Goal: Task Accomplishment & Management: Manage account settings

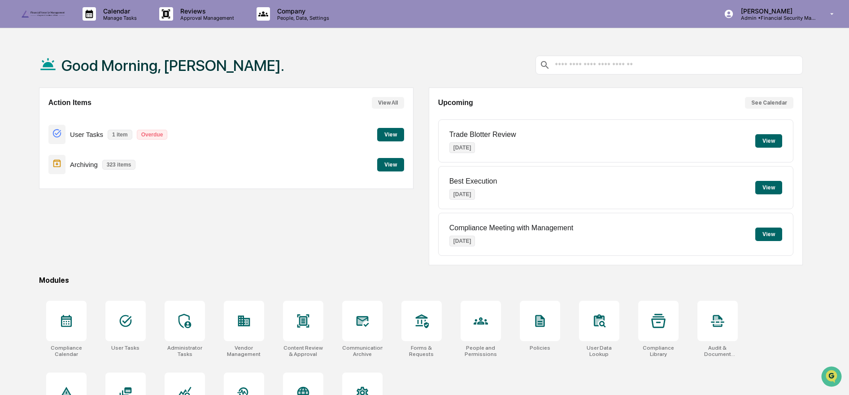
click at [391, 164] on button "View" at bounding box center [390, 164] width 27 height 13
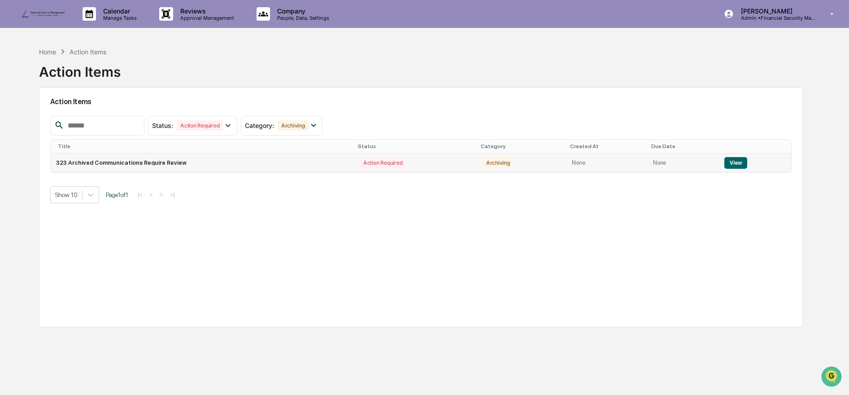
click at [731, 161] on button "View" at bounding box center [736, 163] width 23 height 12
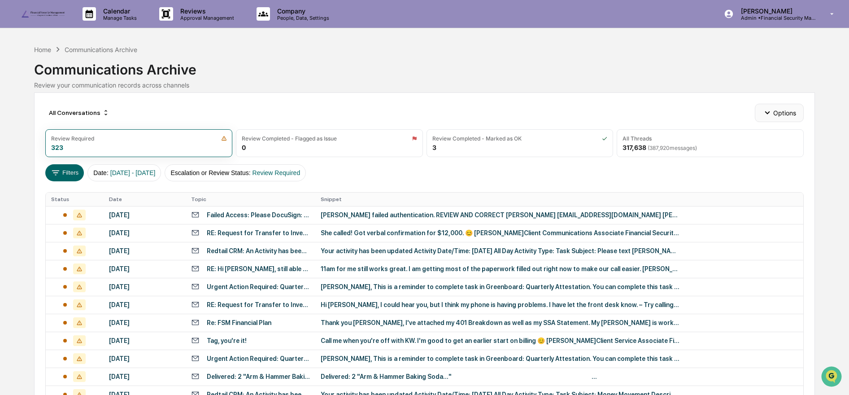
click at [779, 110] on button "Options" at bounding box center [779, 113] width 49 height 18
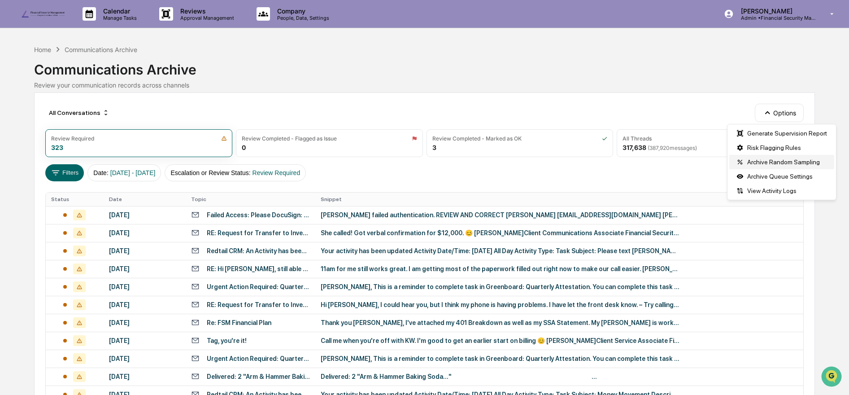
click at [774, 160] on div "Archive Random Sampling" at bounding box center [781, 162] width 105 height 14
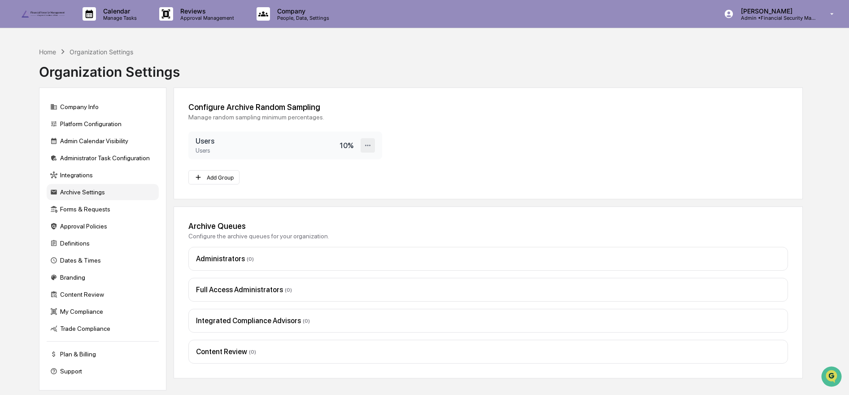
click at [371, 146] on icon at bounding box center [367, 144] width 5 height 1
click at [335, 162] on div "Edit" at bounding box center [339, 161] width 72 height 16
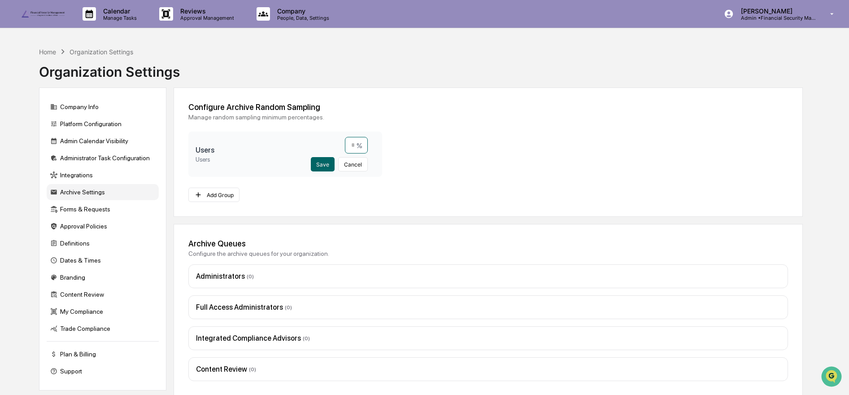
click at [355, 145] on input "**" at bounding box center [356, 145] width 23 height 17
type input "*"
click at [475, 185] on div "Configure Archive Random Sampling Manage random sampling minimum percentages. U…" at bounding box center [489, 151] width 630 height 129
click at [321, 164] on button "Save" at bounding box center [323, 164] width 24 height 14
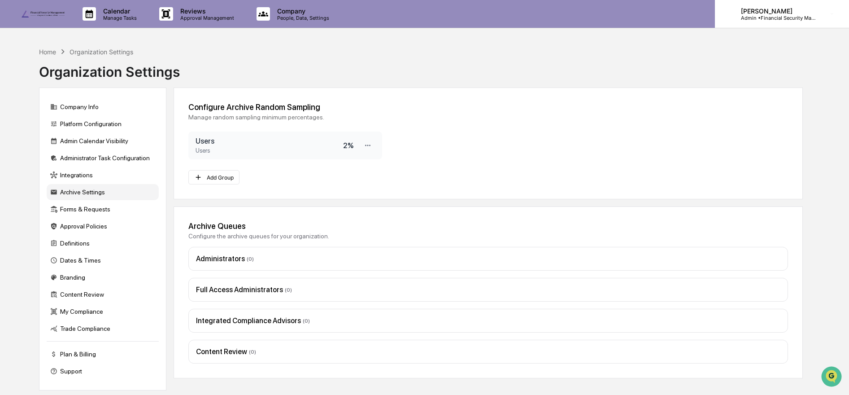
click at [752, 18] on p "Admin • Financial Security Management" at bounding box center [775, 18] width 83 height 6
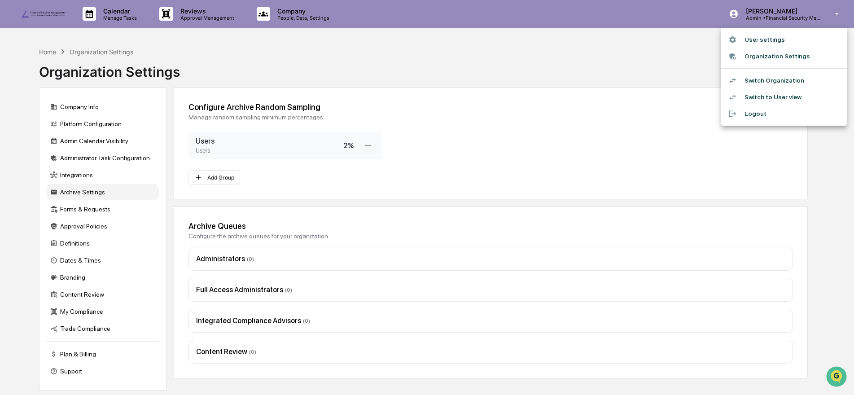
click at [39, 14] on div at bounding box center [427, 197] width 854 height 395
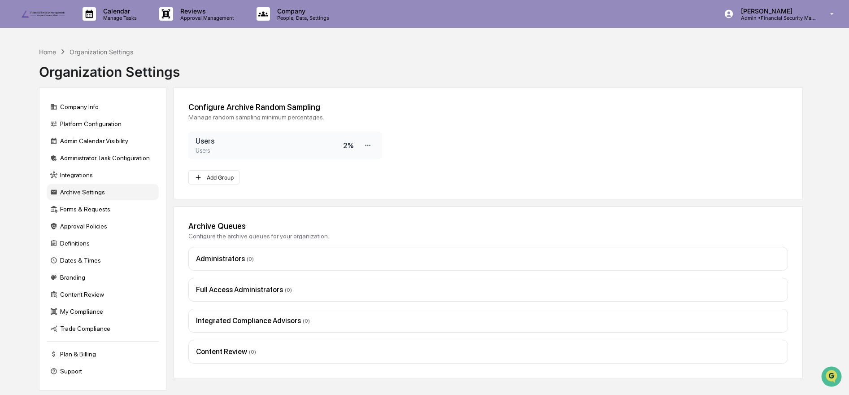
click at [46, 14] on img at bounding box center [43, 13] width 43 height 7
